Goal: Task Accomplishment & Management: Use online tool/utility

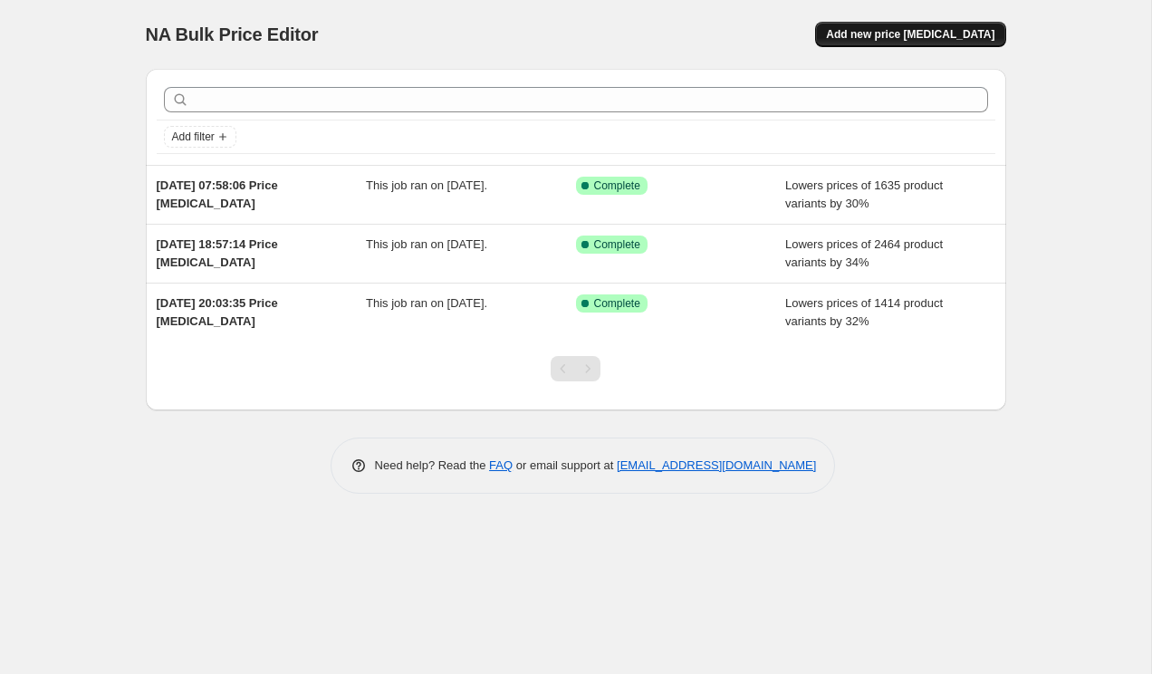
click at [940, 41] on span "Add new price [MEDICAL_DATA]" at bounding box center [910, 34] width 168 height 14
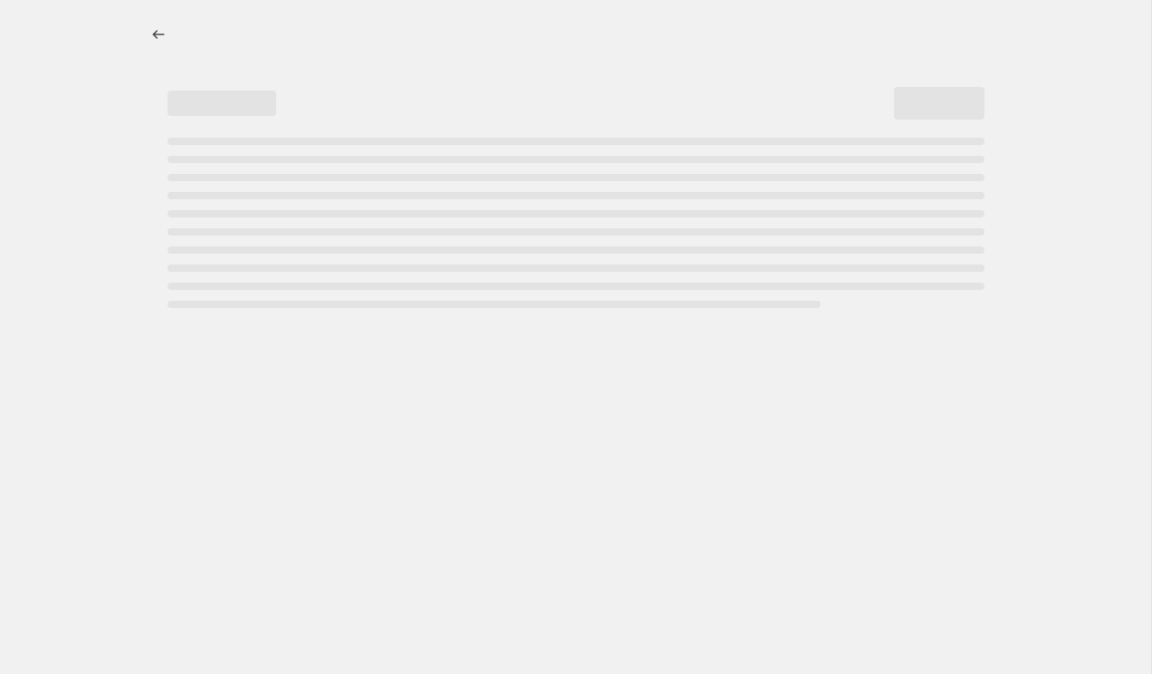
select select "percentage"
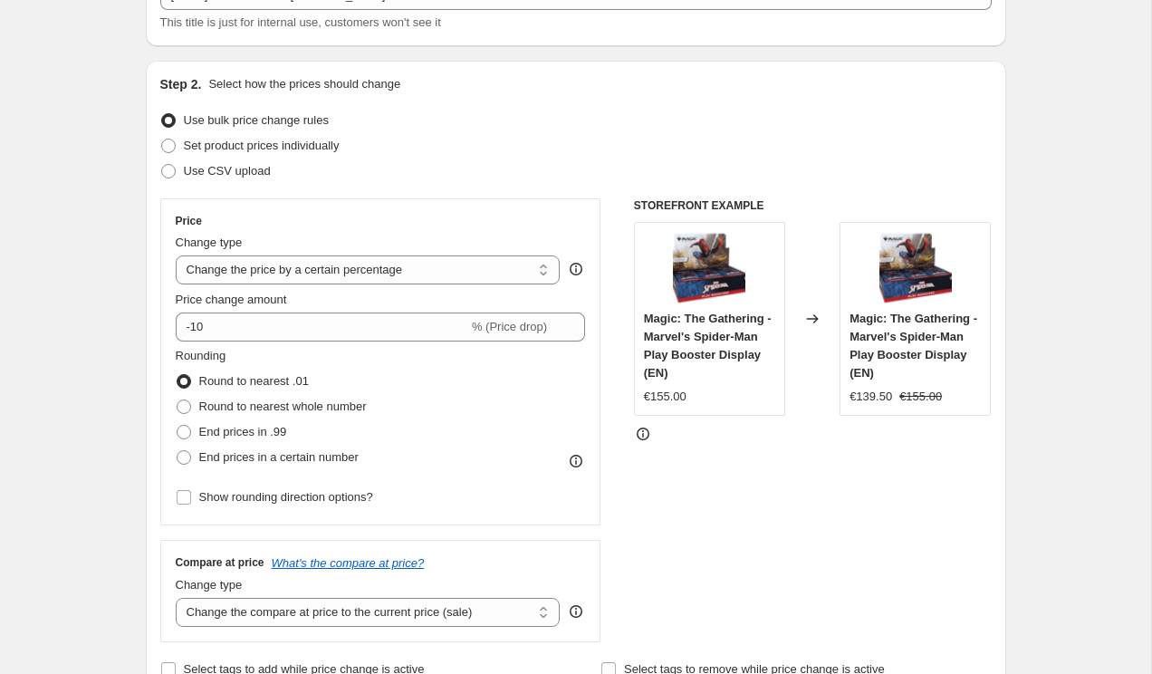
scroll to position [143, 0]
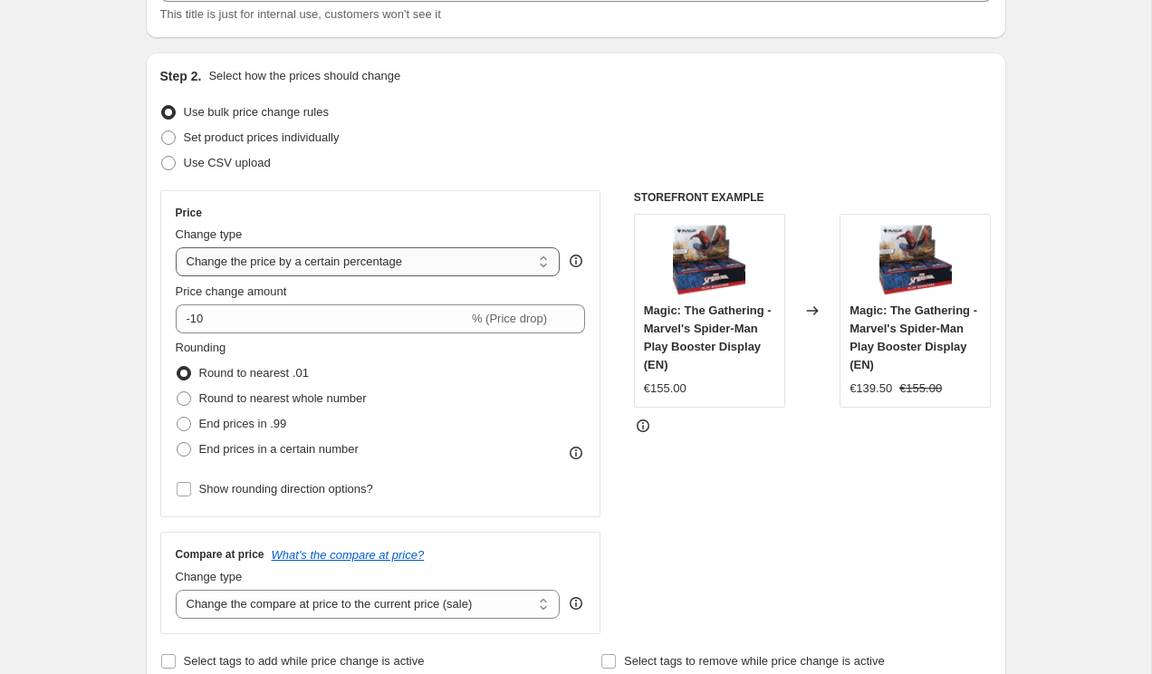
click at [229, 261] on select "Change the price to a certain amount Change the price by a certain amount Chang…" at bounding box center [368, 261] width 385 height 29
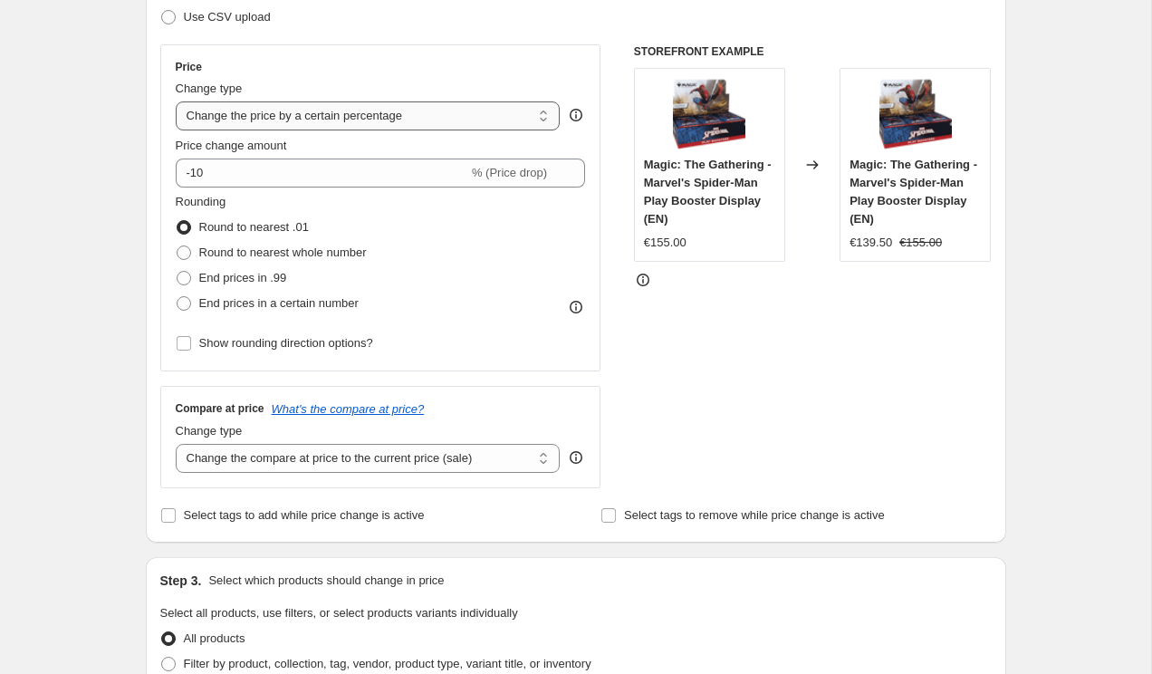
scroll to position [285, 0]
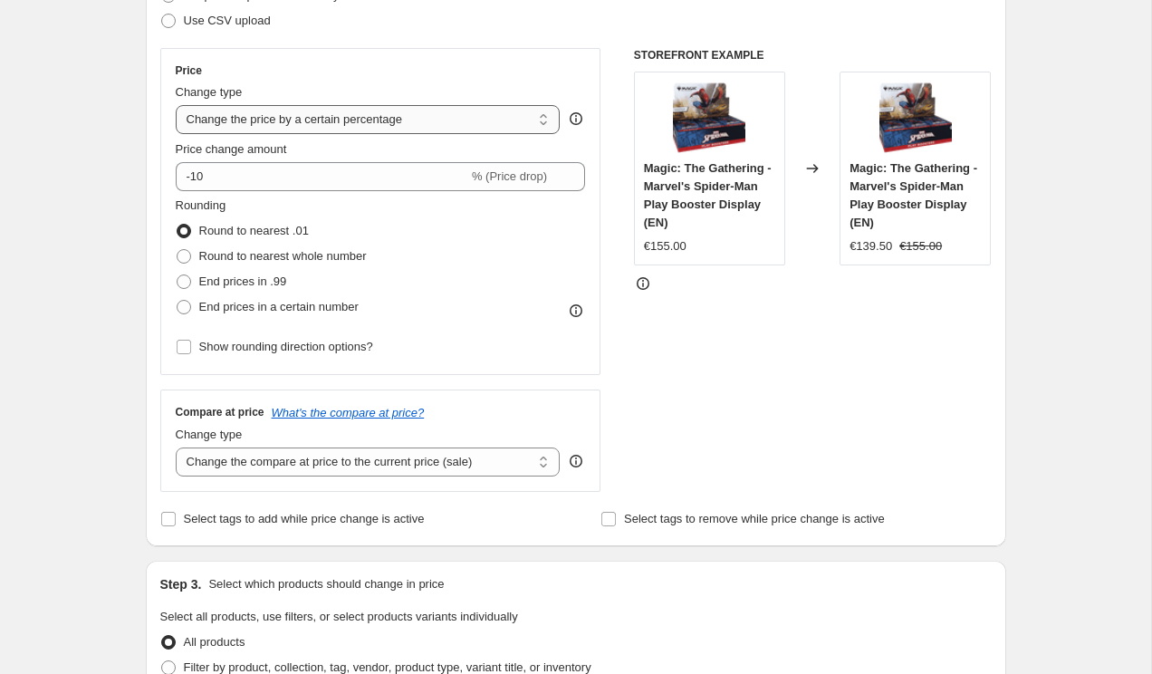
click at [262, 115] on select "Change the price to a certain amount Change the price by a certain amount Chang…" at bounding box center [368, 119] width 385 height 29
